Goal: Task Accomplishment & Management: Use online tool/utility

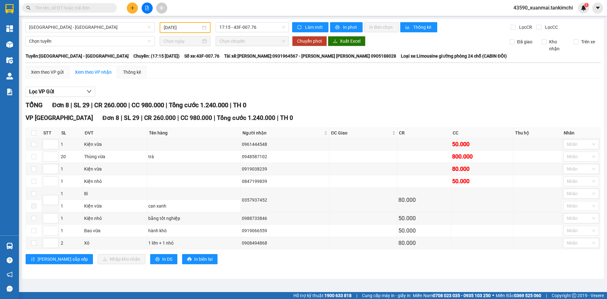
click at [184, 29] on input "[DATE]" at bounding box center [182, 27] width 37 height 7
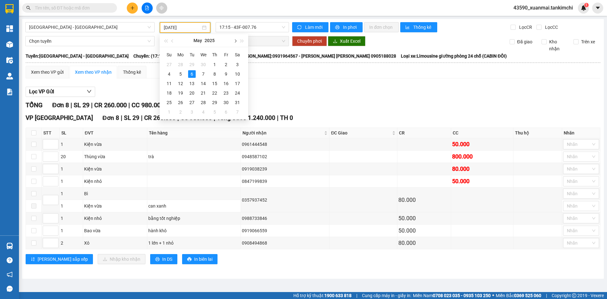
click at [234, 40] on span "button" at bounding box center [234, 41] width 3 height 3
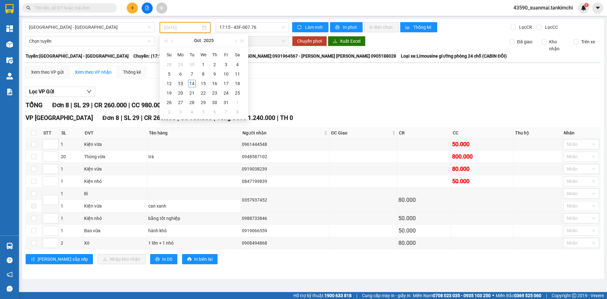
click at [178, 85] on div "13" at bounding box center [181, 84] width 8 height 8
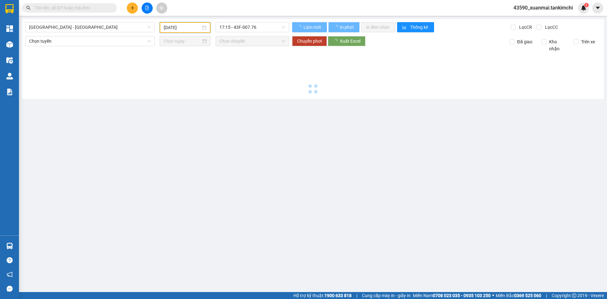
type input "[DATE]"
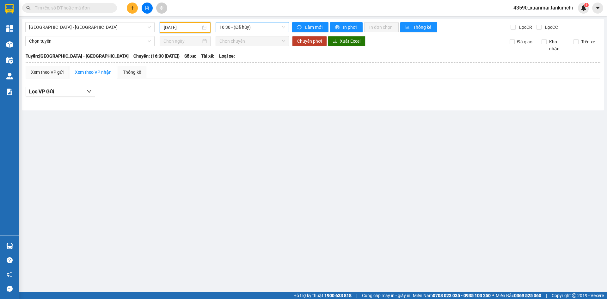
click at [263, 25] on span "16:30 - (Đã hủy)" at bounding box center [252, 26] width 66 height 9
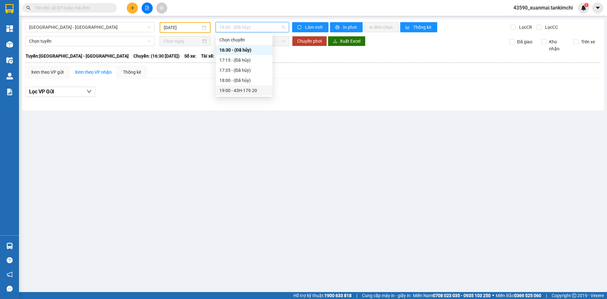
click at [256, 88] on div "19:00 - 43H-179.20" at bounding box center [243, 90] width 49 height 7
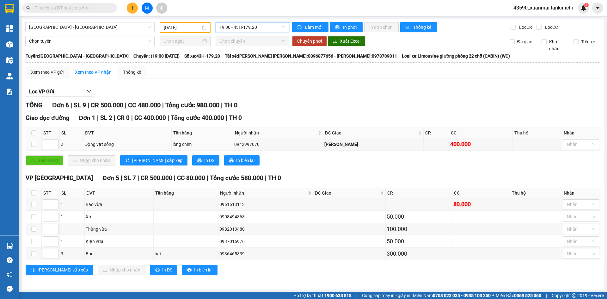
scroll to position [1, 0]
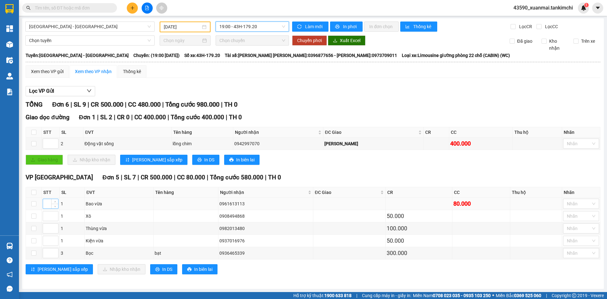
click at [46, 204] on input at bounding box center [50, 203] width 15 height 9
type input "1"
click at [45, 215] on input at bounding box center [50, 215] width 15 height 9
type input "2"
click at [47, 241] on input at bounding box center [50, 240] width 15 height 9
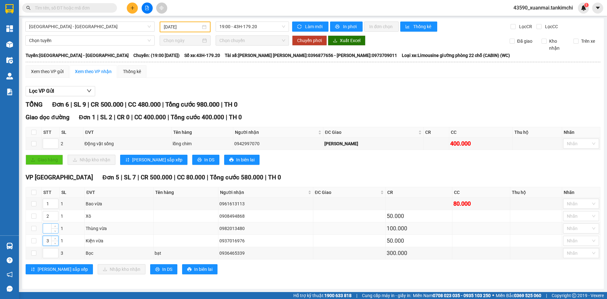
type input "3"
click at [49, 228] on input at bounding box center [50, 227] width 15 height 9
type input "4"
click at [47, 250] on input at bounding box center [50, 252] width 15 height 9
type input "5"
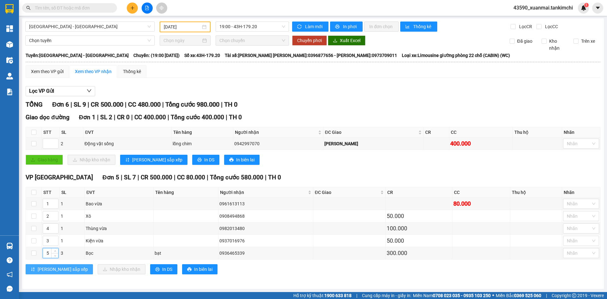
click at [50, 269] on span "[PERSON_NAME] sắp xếp" at bounding box center [63, 269] width 50 height 7
click at [354, 26] on span "In phơi" at bounding box center [350, 26] width 15 height 7
click at [349, 27] on span "In phơi" at bounding box center [350, 26] width 15 height 7
click at [62, 4] on span at bounding box center [69, 7] width 95 height 9
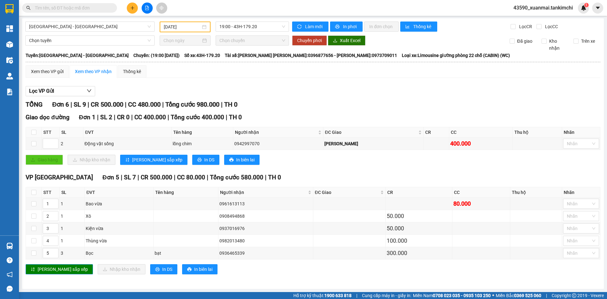
click at [58, 7] on input "text" at bounding box center [72, 7] width 75 height 7
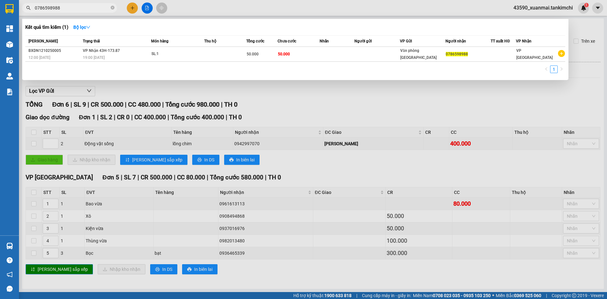
type input "0786598988"
